Goal: Information Seeking & Learning: Understand process/instructions

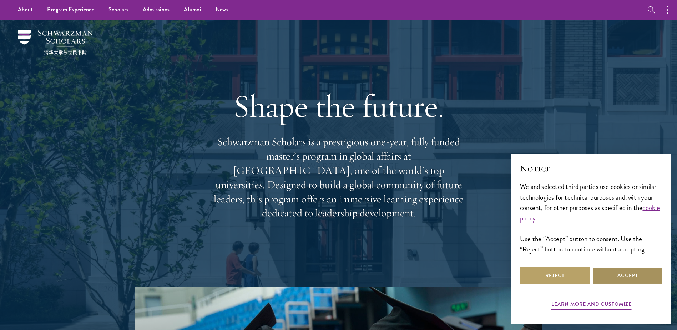
click at [615, 274] on button "Accept" at bounding box center [628, 275] width 70 height 17
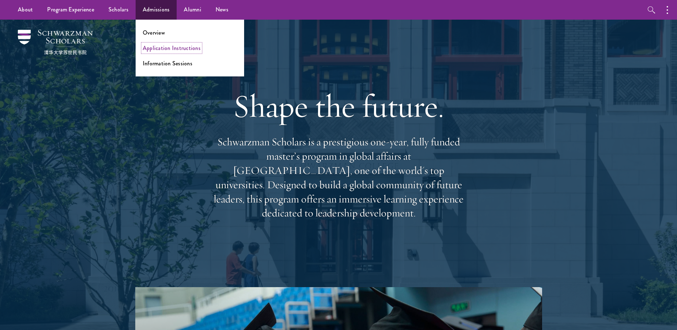
click at [153, 49] on link "Application Instructions" at bounding box center [172, 48] width 58 height 8
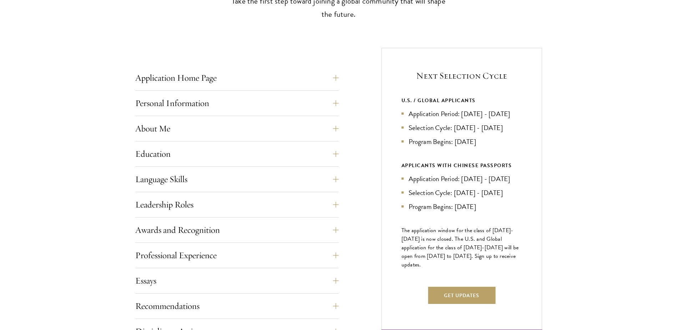
scroll to position [250, 0]
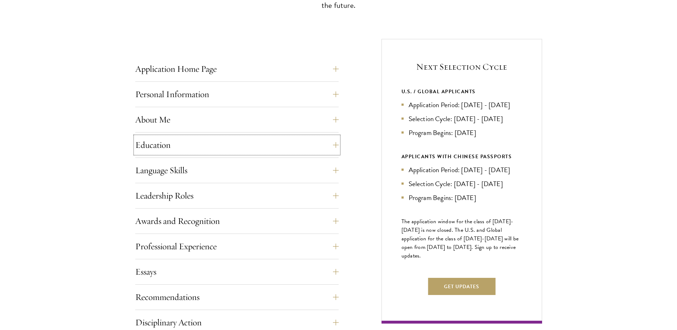
click at [167, 150] on button "Education" at bounding box center [237, 144] width 204 height 17
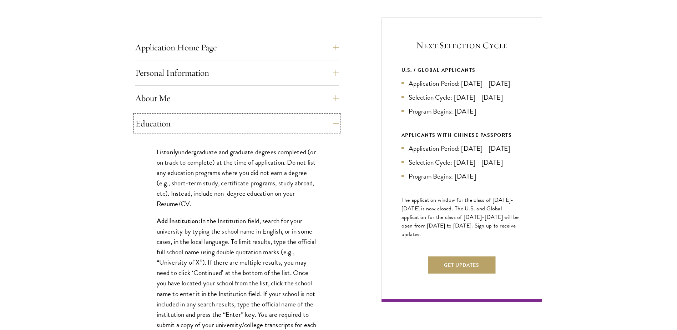
scroll to position [286, 0]
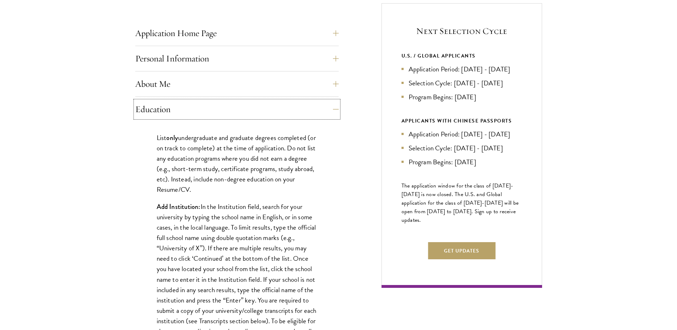
click at [338, 112] on button "Education" at bounding box center [237, 109] width 204 height 17
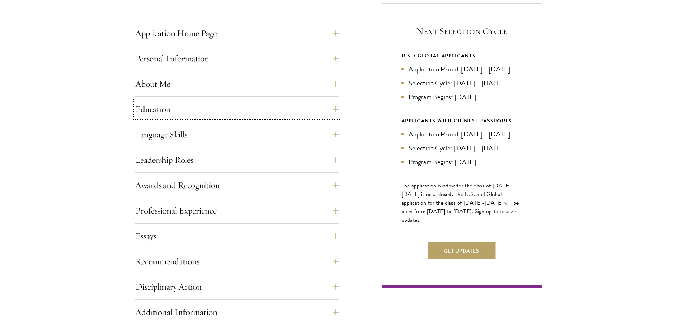
click at [336, 114] on button "Education" at bounding box center [237, 109] width 204 height 17
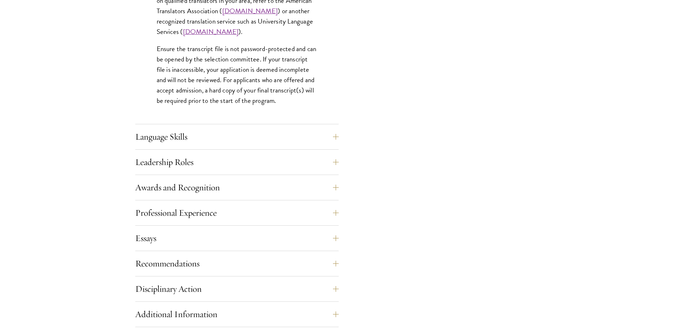
scroll to position [1143, 0]
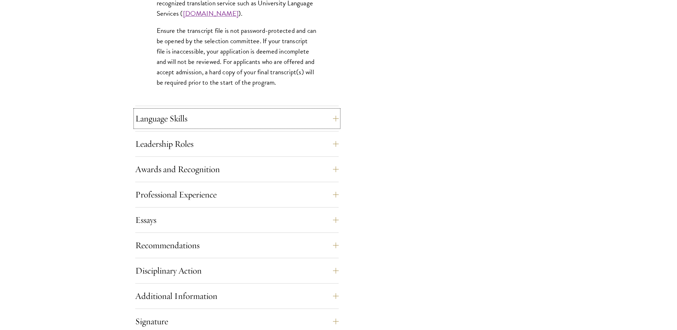
click at [184, 123] on button "Language Skills" at bounding box center [237, 118] width 204 height 17
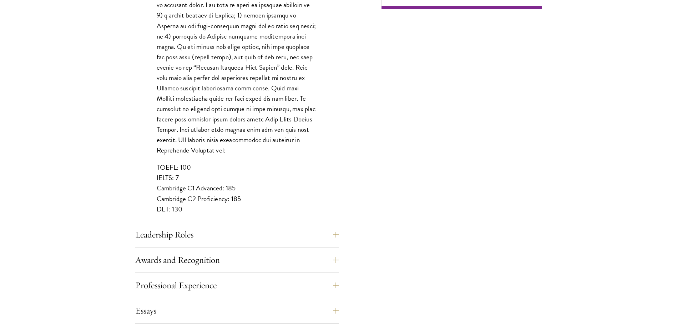
scroll to position [571, 0]
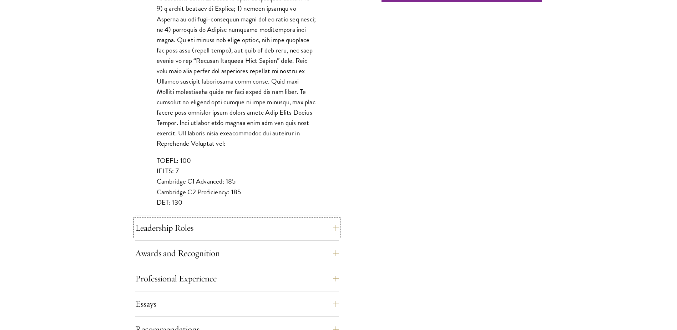
click at [200, 225] on button "Leadership Roles" at bounding box center [237, 227] width 204 height 17
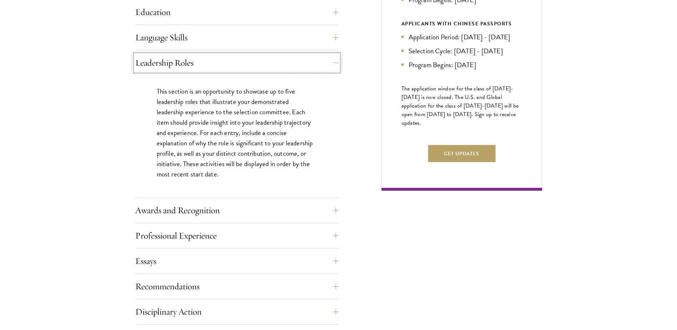
scroll to position [393, 0]
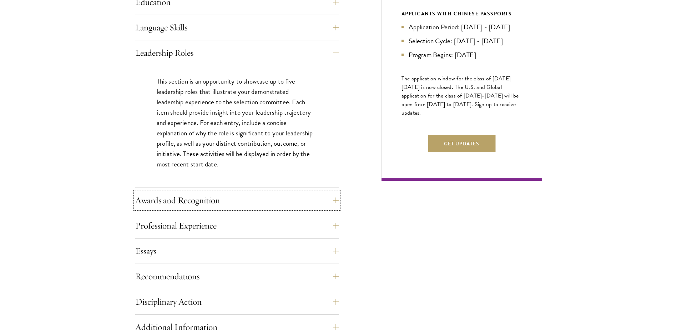
click at [236, 203] on button "Awards and Recognition" at bounding box center [237, 200] width 204 height 17
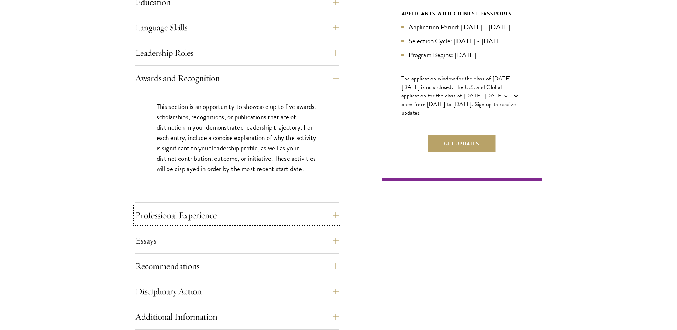
click at [217, 212] on button "Professional Experience" at bounding box center [237, 215] width 204 height 17
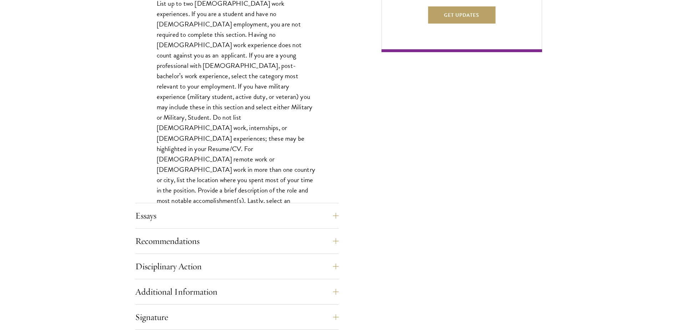
scroll to position [536, 0]
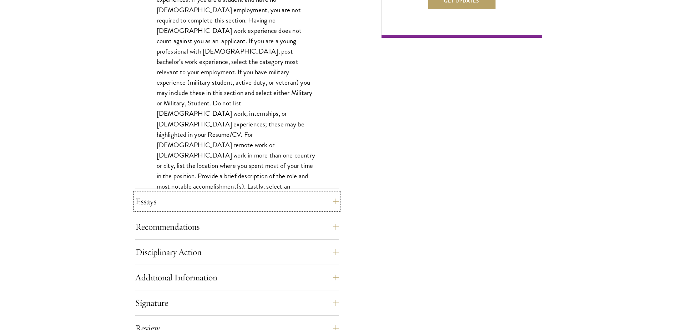
click at [238, 203] on button "Essays" at bounding box center [237, 201] width 204 height 17
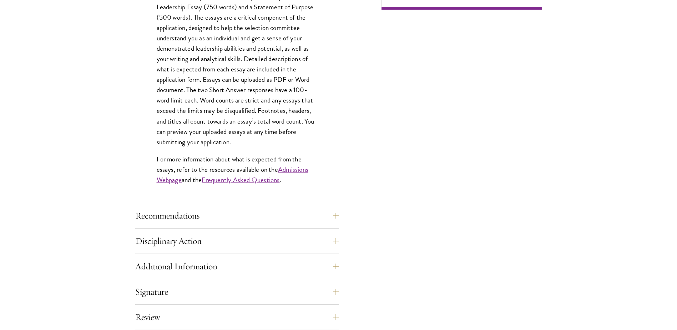
scroll to position [571, 0]
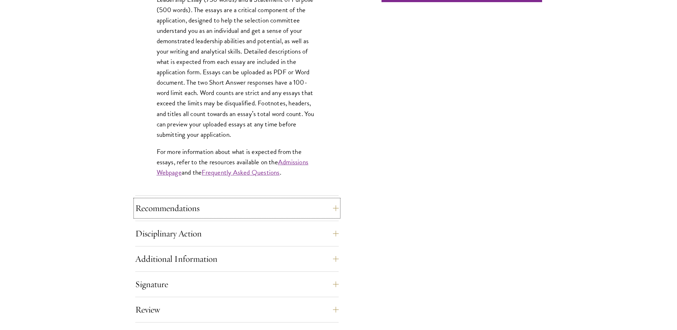
click at [216, 202] on button "Recommendations" at bounding box center [237, 208] width 204 height 17
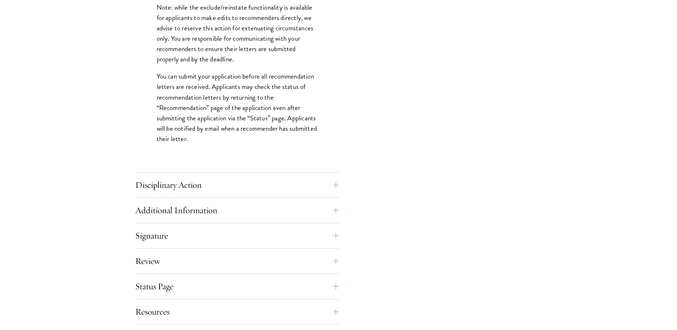
scroll to position [1000, 0]
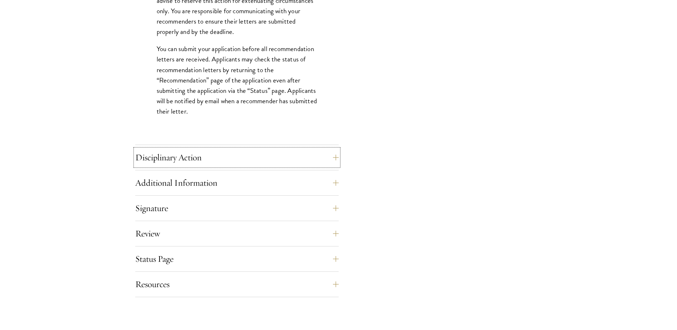
click at [233, 152] on button "Disciplinary Action" at bounding box center [237, 157] width 204 height 17
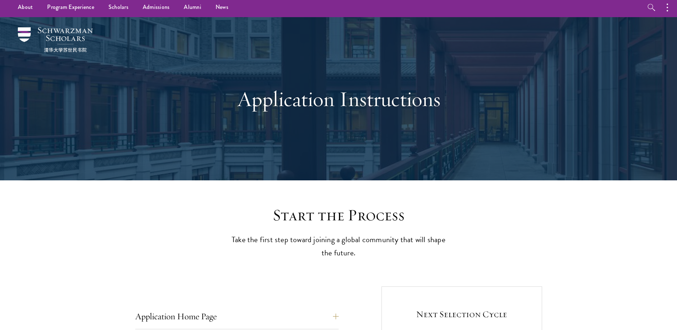
scroll to position [0, 0]
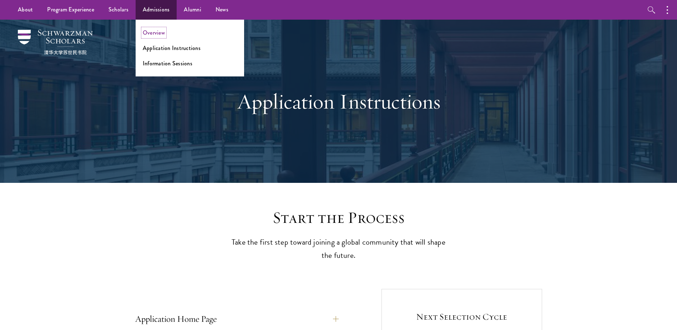
click at [155, 35] on link "Overview" at bounding box center [154, 33] width 22 height 8
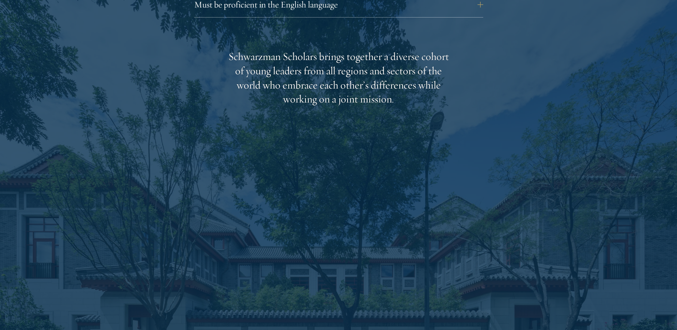
scroll to position [1140, 0]
